Goal: Complete application form

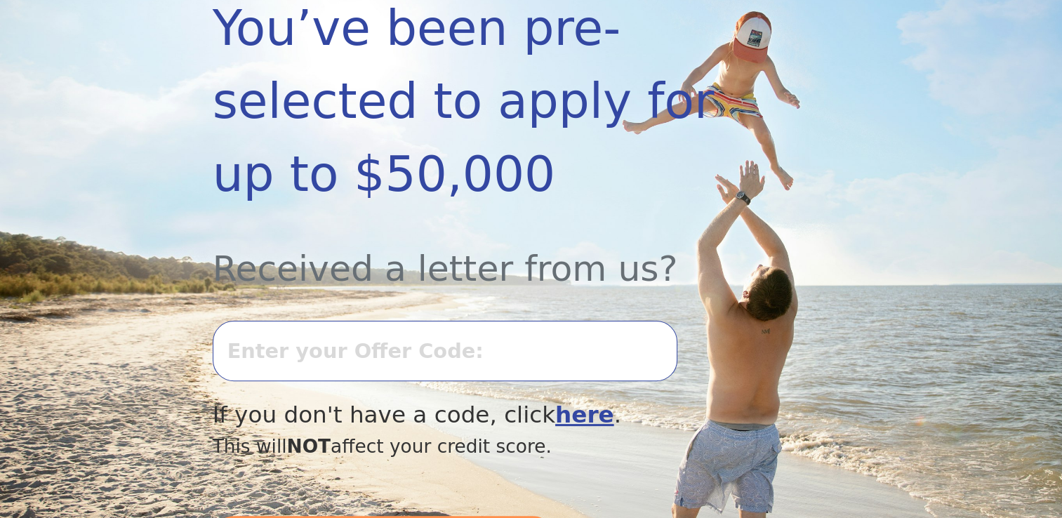
scroll to position [337, 0]
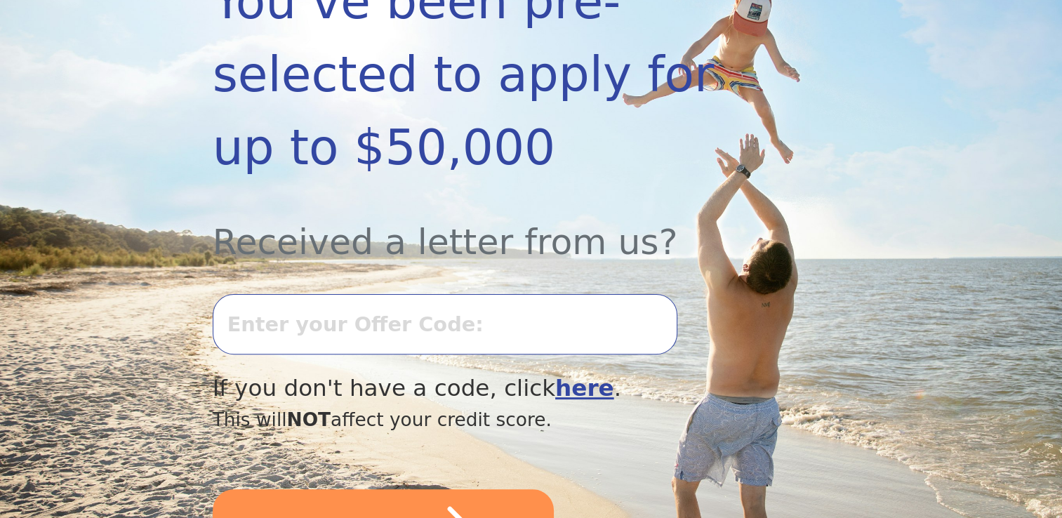
click at [359, 294] on input "text" at bounding box center [445, 324] width 464 height 60
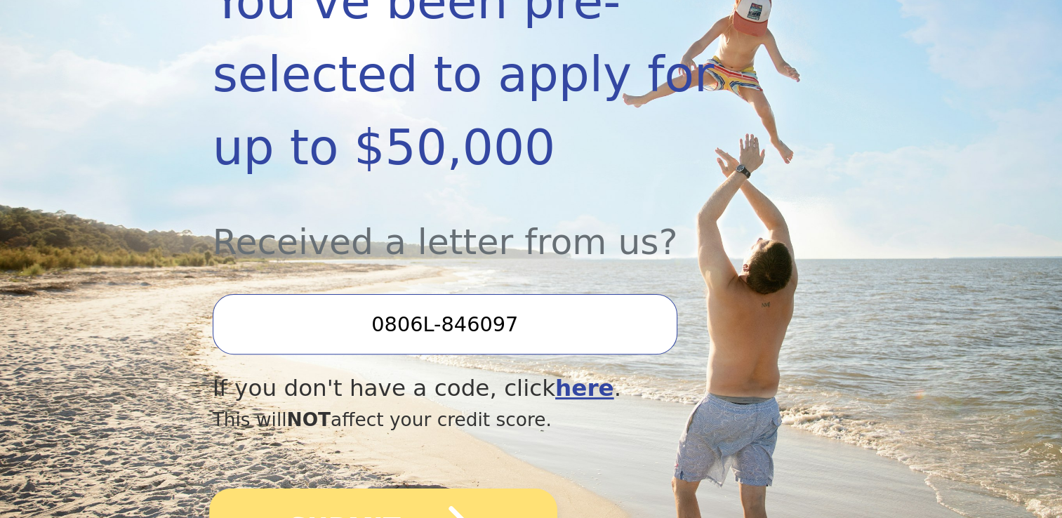
type input "0806L-846097"
click at [368, 488] on button "SUBMIT" at bounding box center [383, 527] width 348 height 79
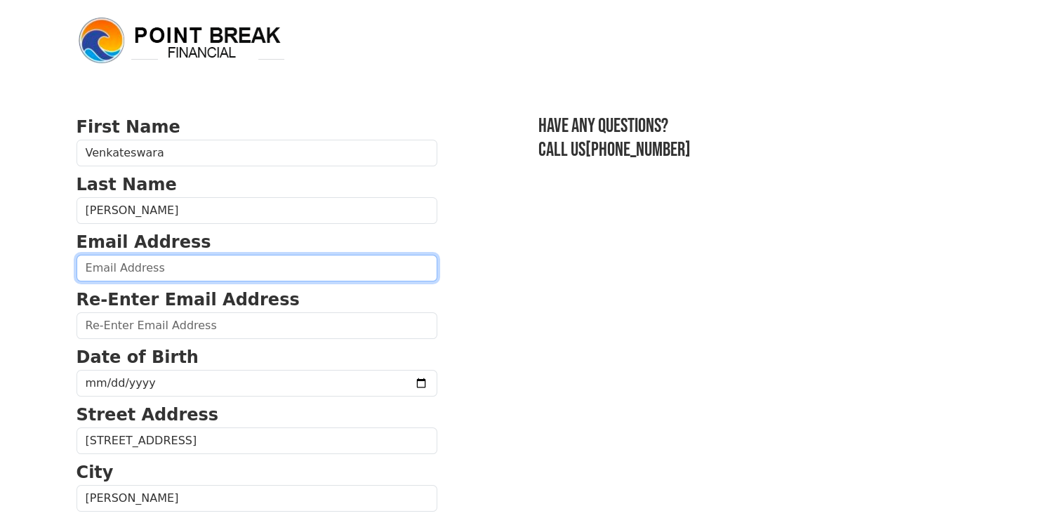
click at [143, 262] on input "email" at bounding box center [256, 268] width 361 height 27
type input "[EMAIL_ADDRESS][DOMAIN_NAME]"
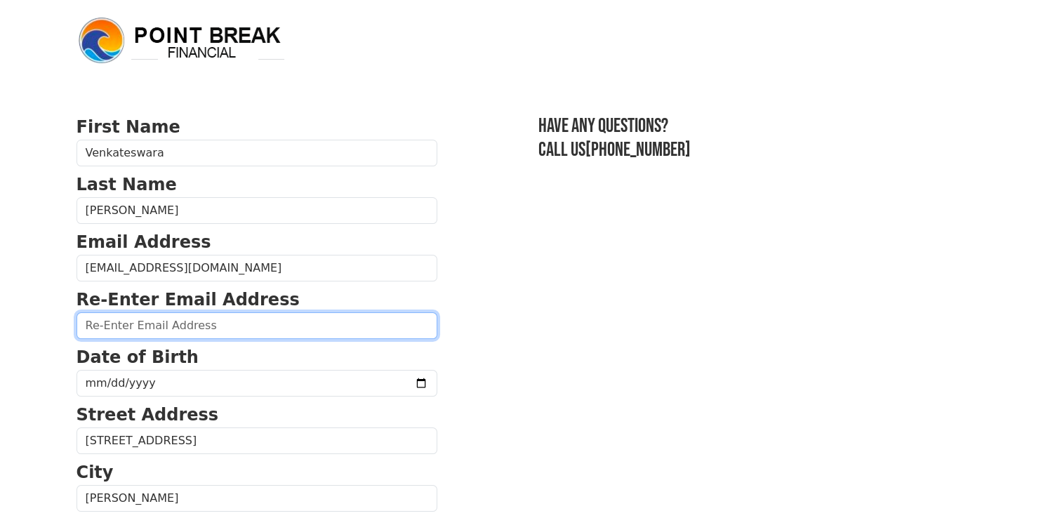
click at [121, 319] on input "email" at bounding box center [256, 325] width 361 height 27
type input "[EMAIL_ADDRESS][DOMAIN_NAME]"
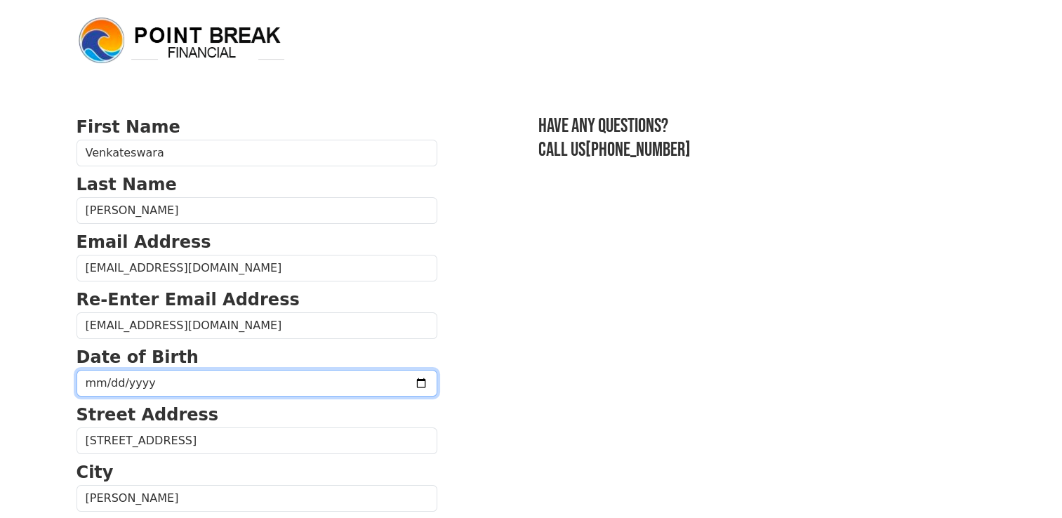
click at [202, 382] on input "date" at bounding box center [256, 383] width 361 height 27
type input "[DATE]"
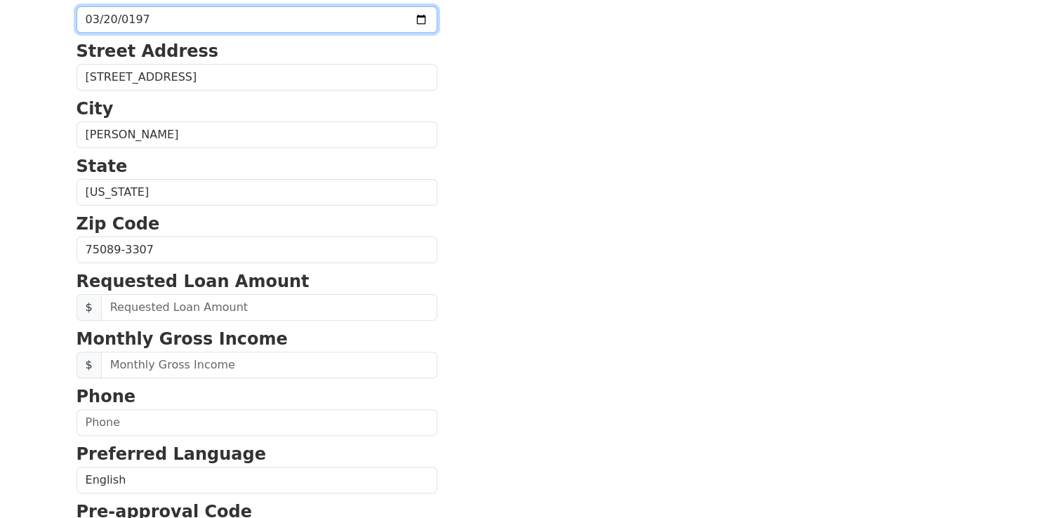
scroll to position [365, 0]
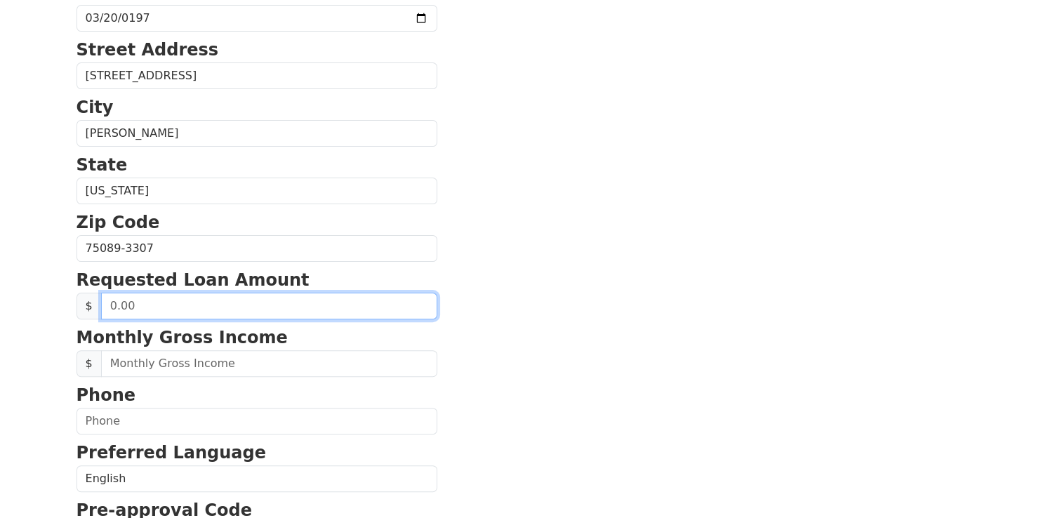
click at [157, 312] on input "text" at bounding box center [269, 306] width 336 height 27
type input "20,000.00"
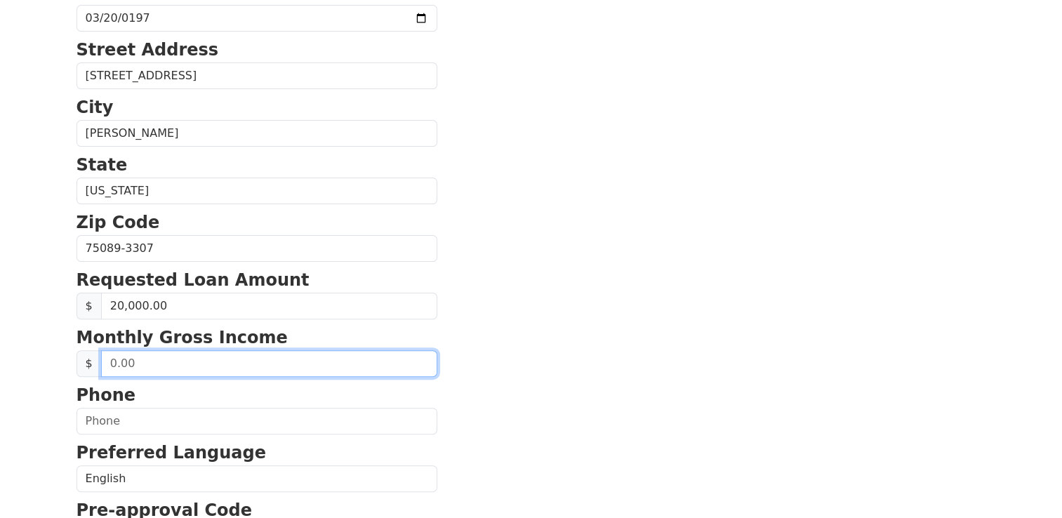
click at [154, 360] on input "text" at bounding box center [269, 363] width 336 height 27
type input "6.00"
type input "7,000.00"
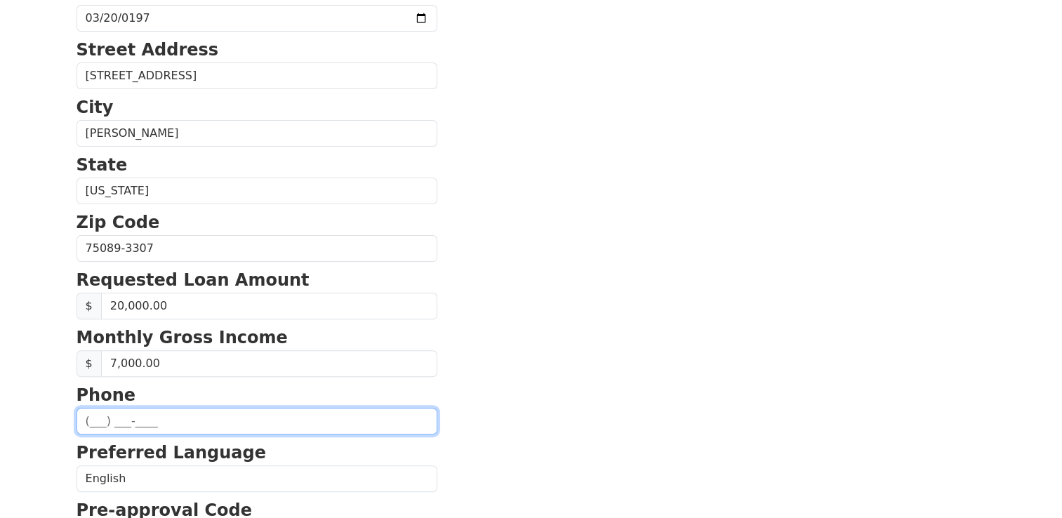
click at [143, 411] on input "text" at bounding box center [256, 421] width 361 height 27
type input "[PHONE_NUMBER]"
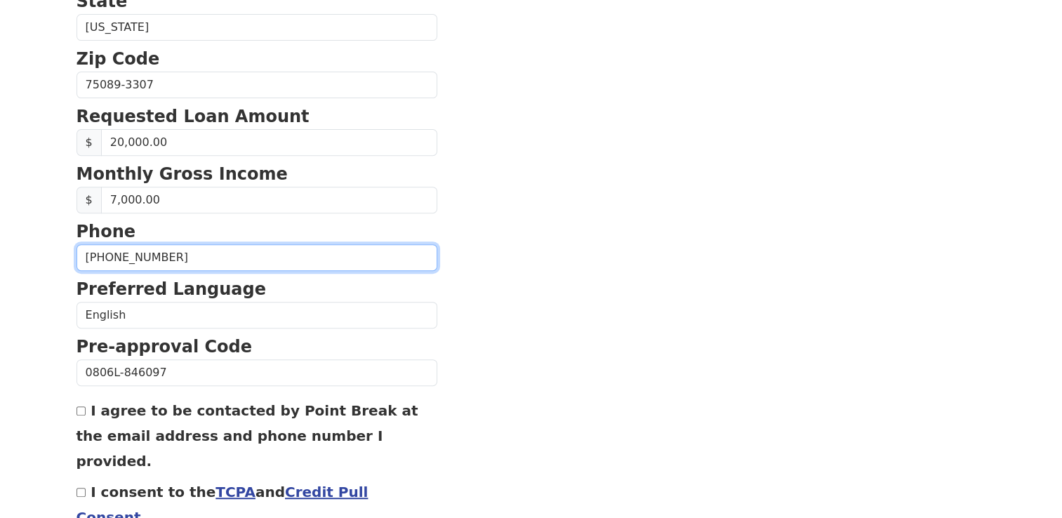
scroll to position [530, 0]
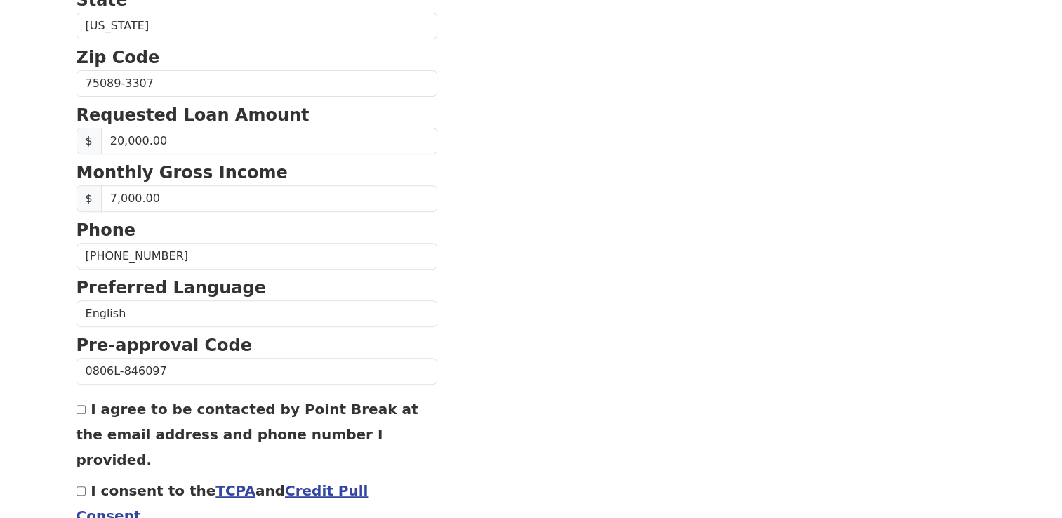
click at [79, 406] on input "I agree to be contacted by Point Break at the email address and phone number I …" at bounding box center [80, 409] width 9 height 9
checkbox input "true"
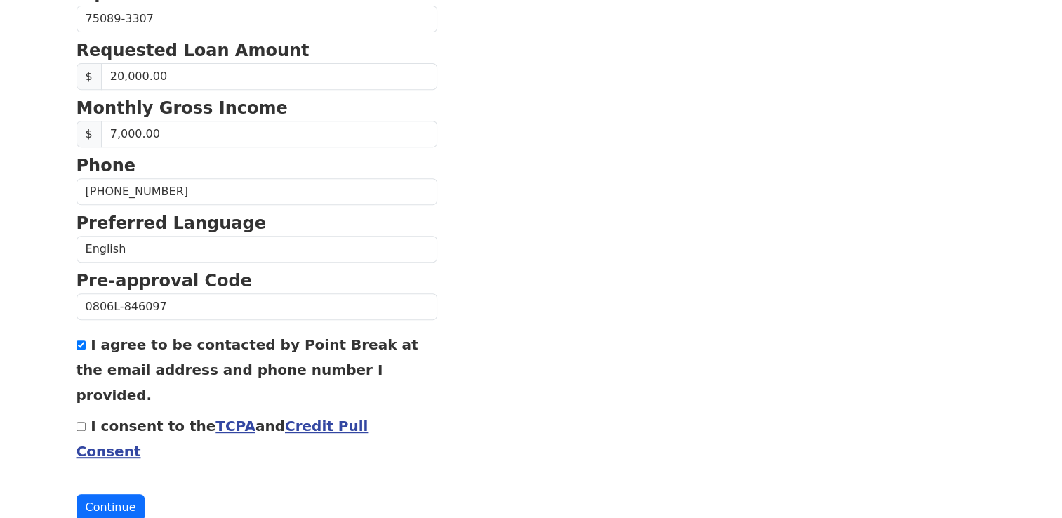
click at [83, 422] on input "I consent to the TCPA and Credit Pull Consent" at bounding box center [80, 426] width 9 height 9
checkbox input "true"
click at [110, 494] on button "Continue" at bounding box center [110, 507] width 69 height 27
